Goal: Information Seeking & Learning: Learn about a topic

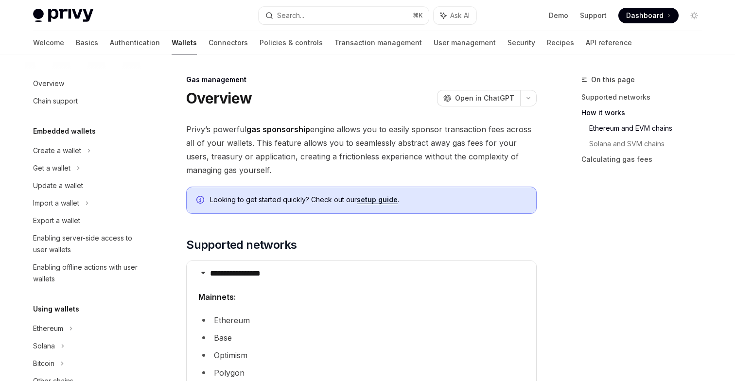
scroll to position [476, 0]
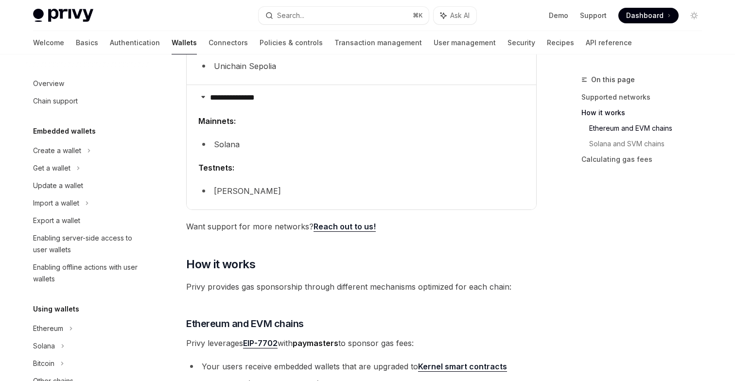
click at [586, 40] on link "API reference" at bounding box center [609, 42] width 46 height 23
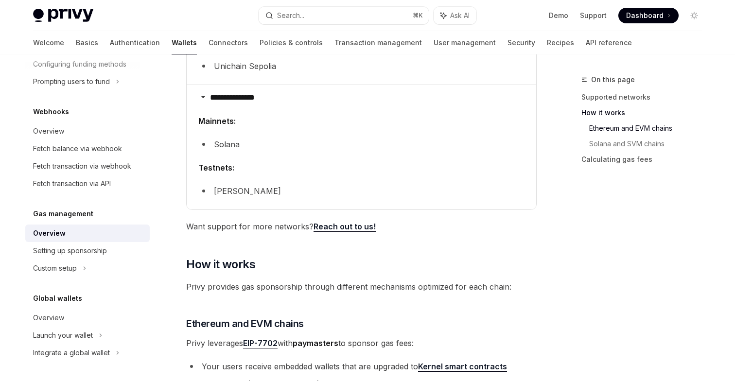
type textarea "*"
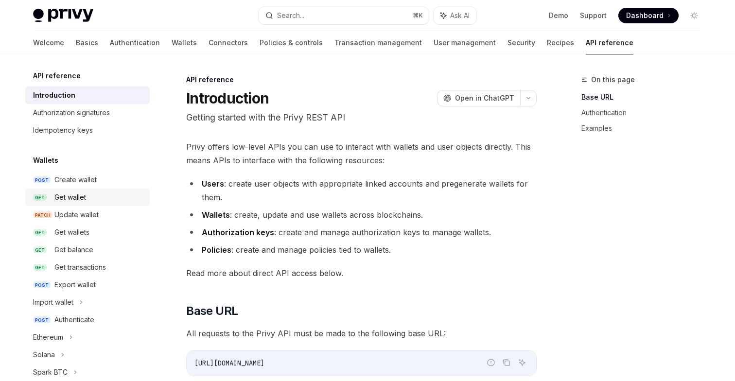
scroll to position [10, 0]
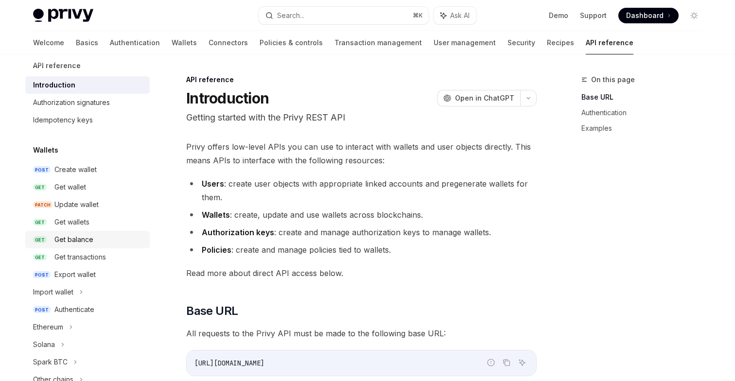
click at [88, 238] on div "Get balance" at bounding box center [73, 240] width 39 height 12
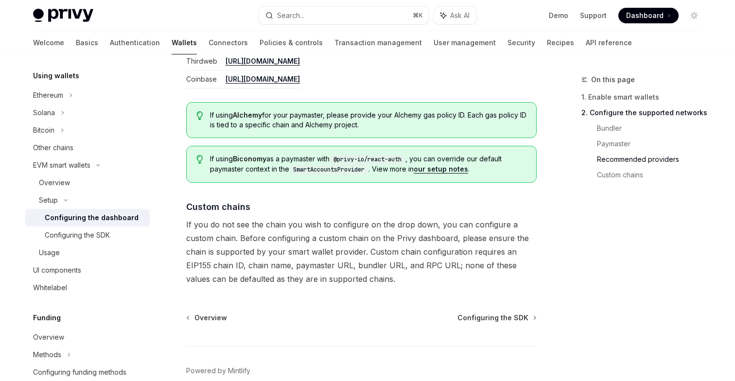
scroll to position [1318, 0]
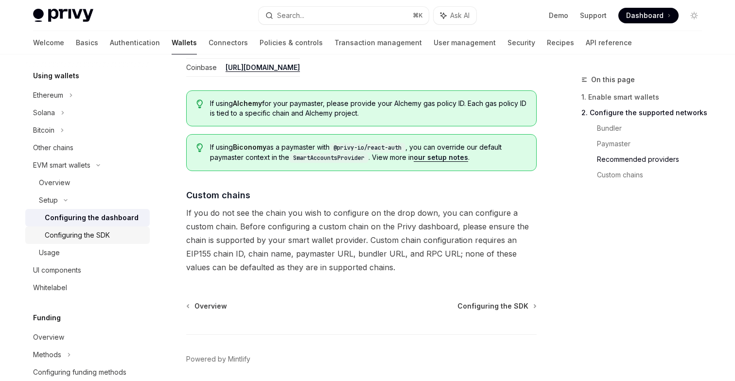
click at [110, 232] on div "Configuring the SDK" at bounding box center [77, 236] width 65 height 12
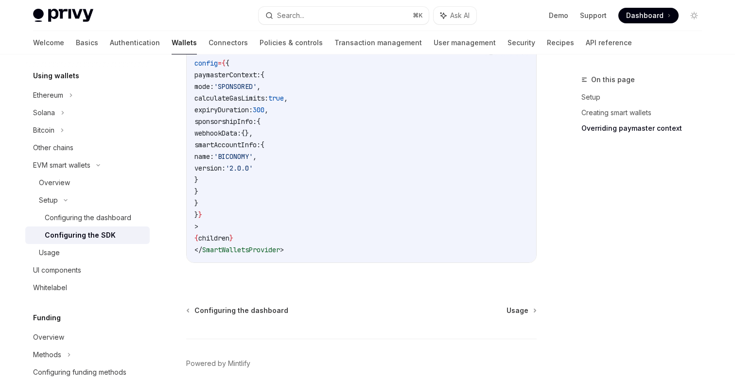
scroll to position [887, 0]
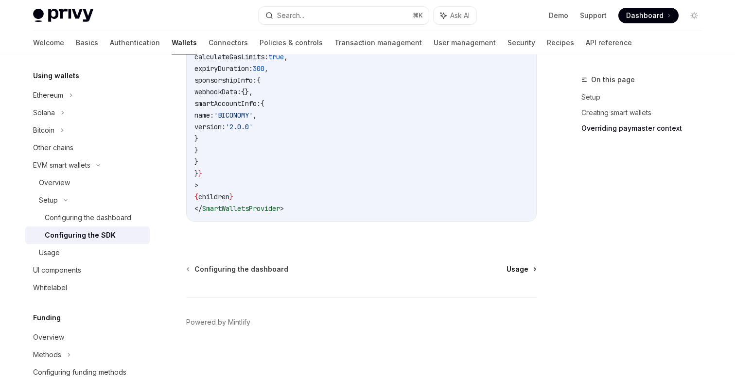
click at [517, 267] on span "Usage" at bounding box center [518, 270] width 22 height 10
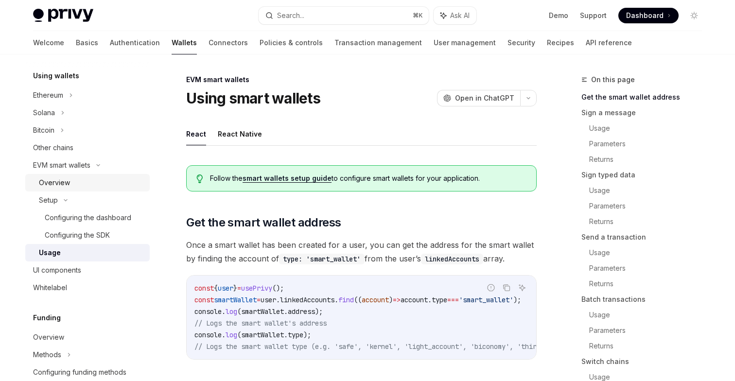
click at [53, 185] on div "Overview" at bounding box center [54, 183] width 31 height 12
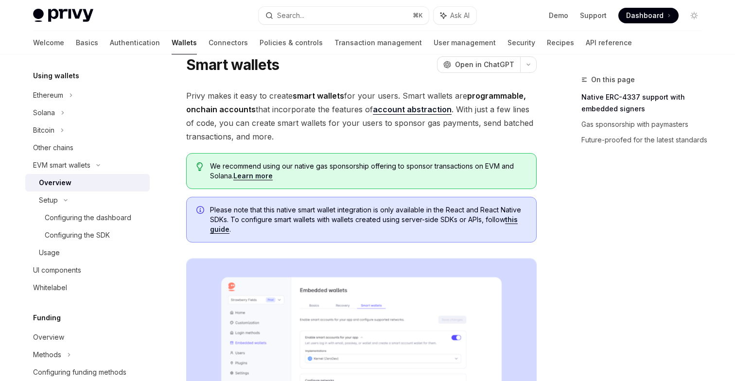
scroll to position [35, 0]
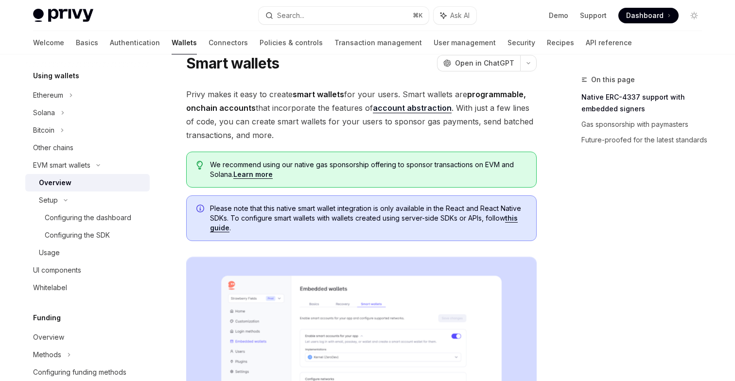
click at [279, 220] on span "Please note that this native smart wallet integration is only available in the …" at bounding box center [368, 218] width 317 height 29
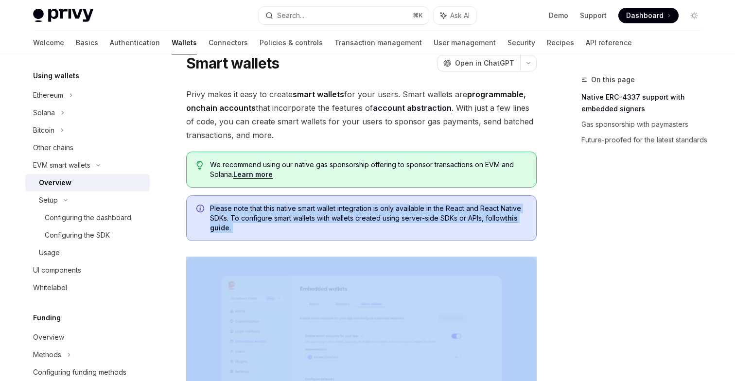
click at [279, 220] on span "Please note that this native smart wallet integration is only available in the …" at bounding box center [368, 218] width 317 height 29
click at [280, 221] on span "Please note that this native smart wallet integration is only available in the …" at bounding box center [368, 218] width 317 height 29
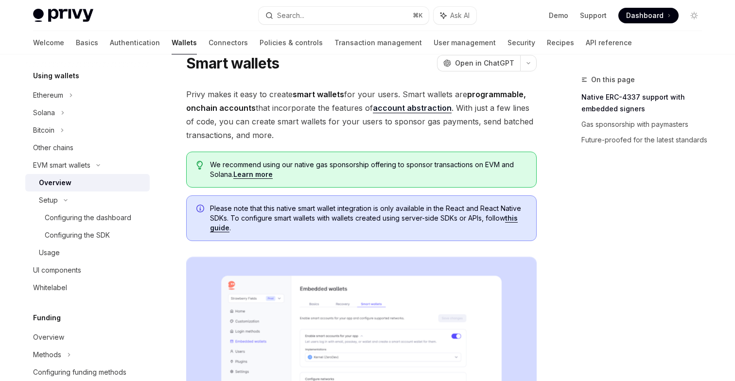
click at [223, 228] on link "this guide" at bounding box center [364, 223] width 308 height 18
type textarea "*"
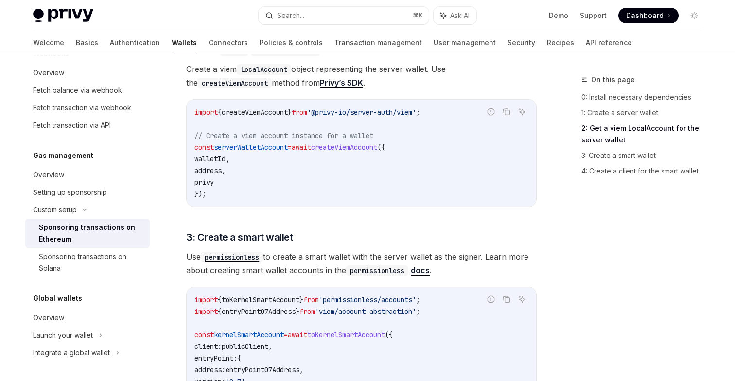
scroll to position [704, 0]
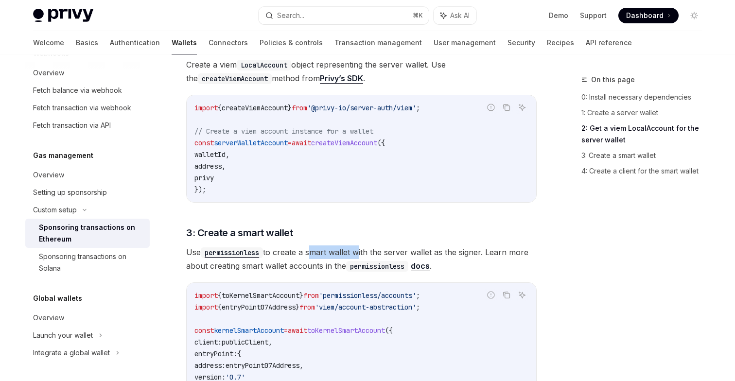
drag, startPoint x: 312, startPoint y: 238, endPoint x: 357, endPoint y: 236, distance: 45.8
click at [357, 246] on span "Use permissionless to create a smart wallet with the server wallet as the signe…" at bounding box center [361, 259] width 351 height 27
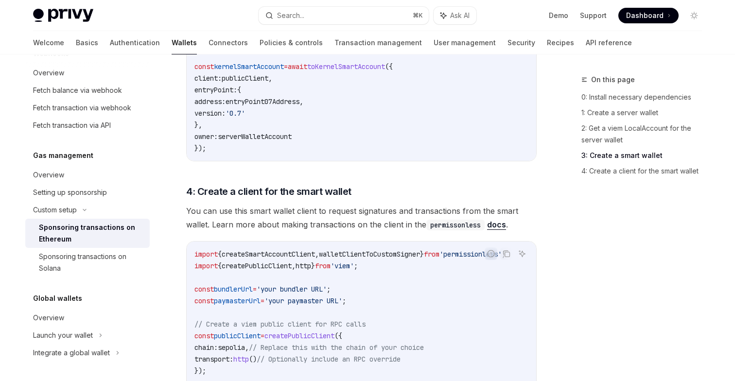
scroll to position [1015, 0]
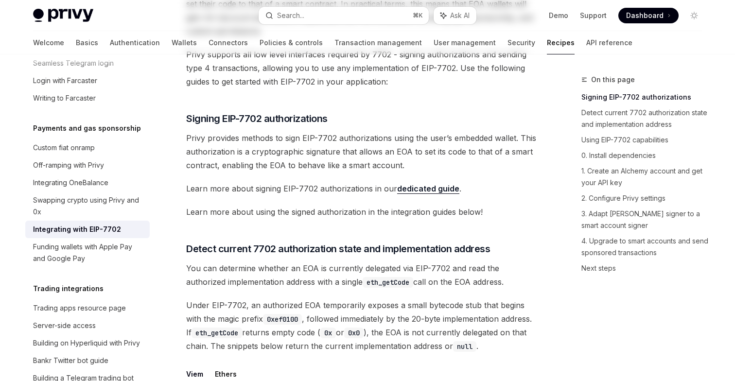
scroll to position [160, 0]
